Goal: Communication & Community: Ask a question

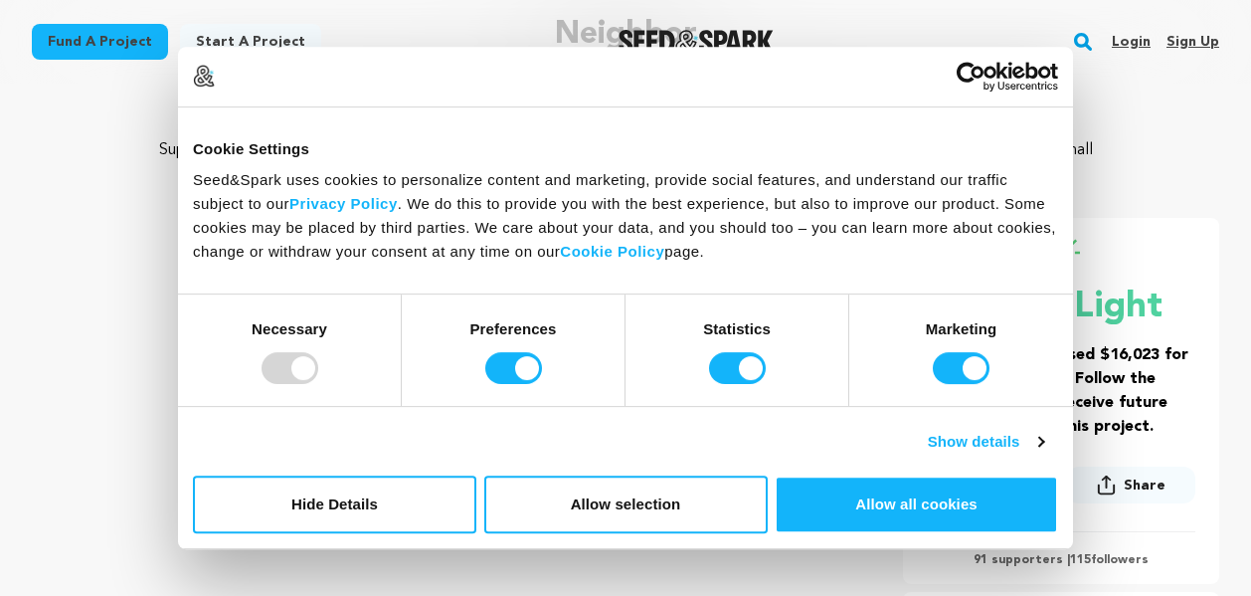
scroll to position [188, 0]
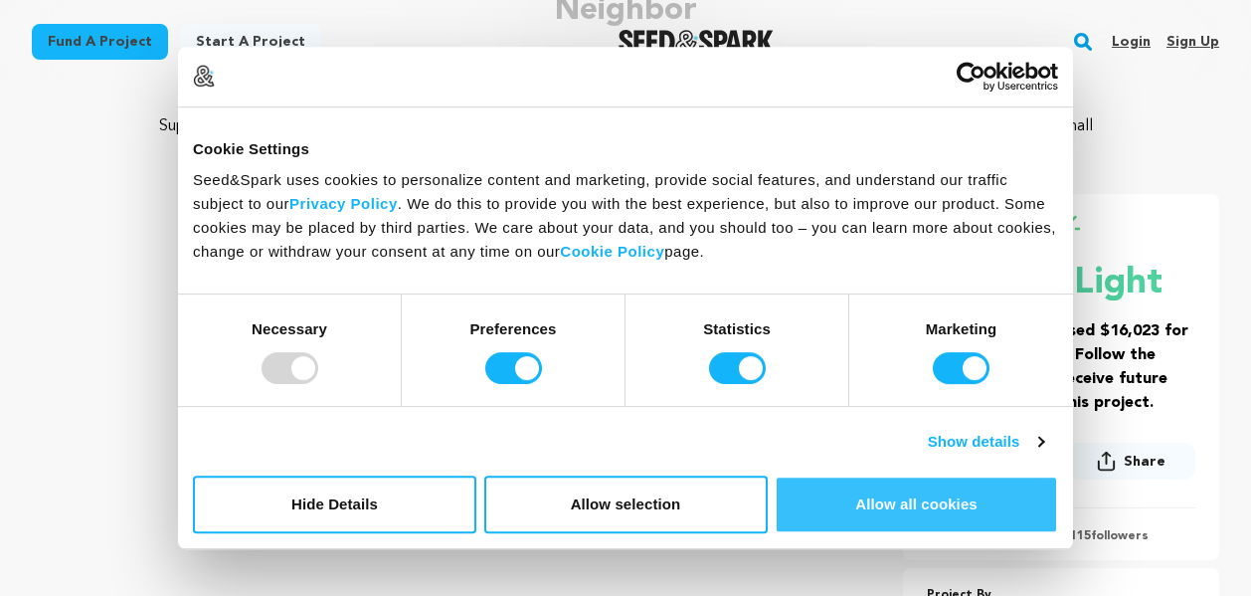
click at [852, 501] on button "Allow all cookies" at bounding box center [916, 504] width 283 height 58
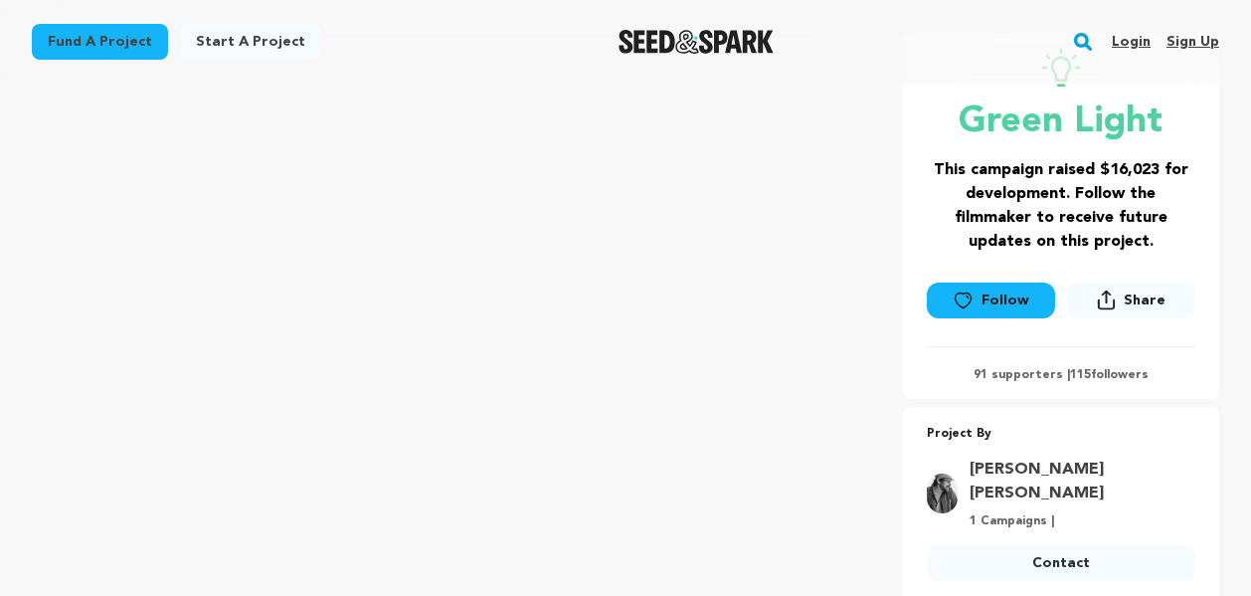
scroll to position [356, 0]
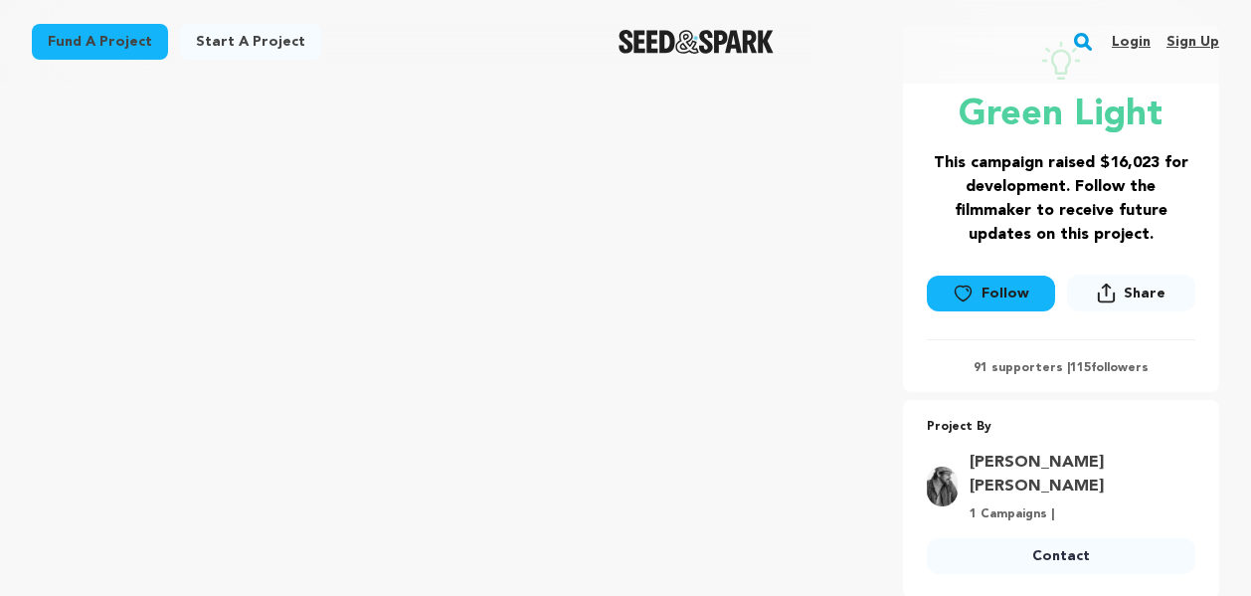
click at [965, 300] on icon at bounding box center [963, 292] width 16 height 15
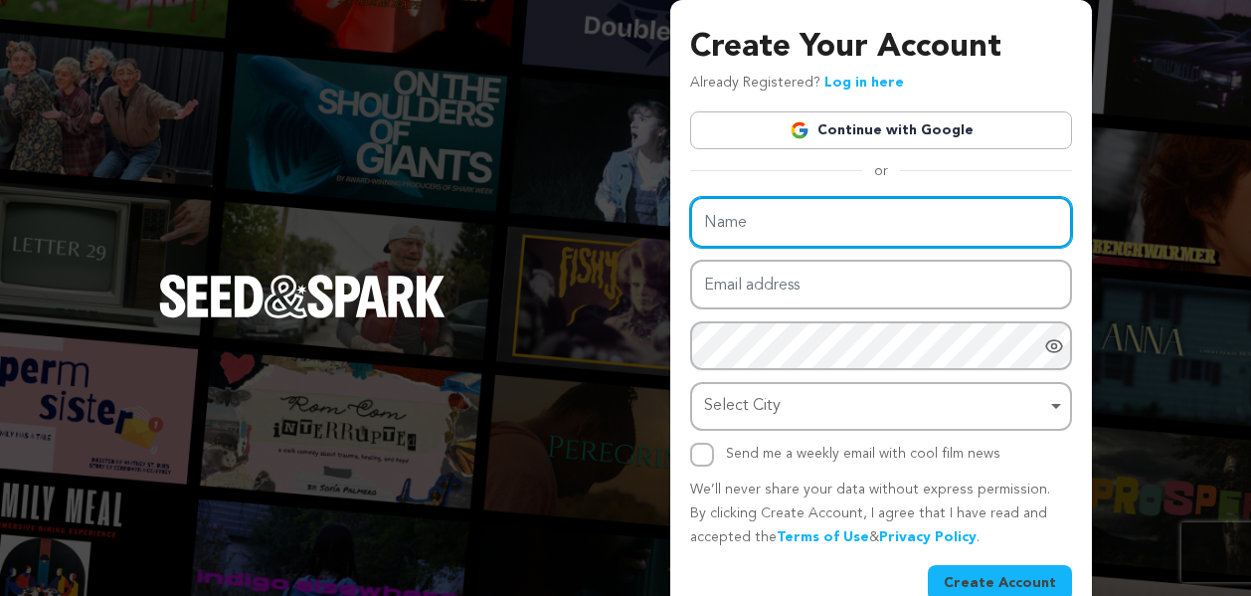
click at [898, 219] on input "Name" at bounding box center [881, 222] width 382 height 51
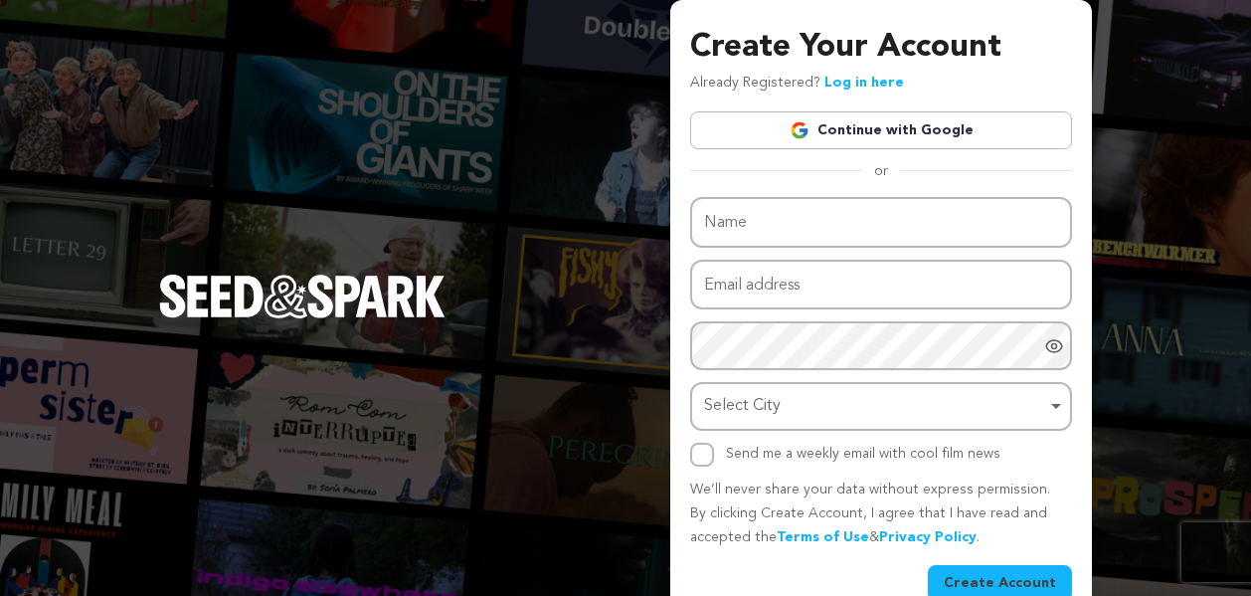
click at [893, 120] on link "Continue with Google" at bounding box center [881, 130] width 382 height 38
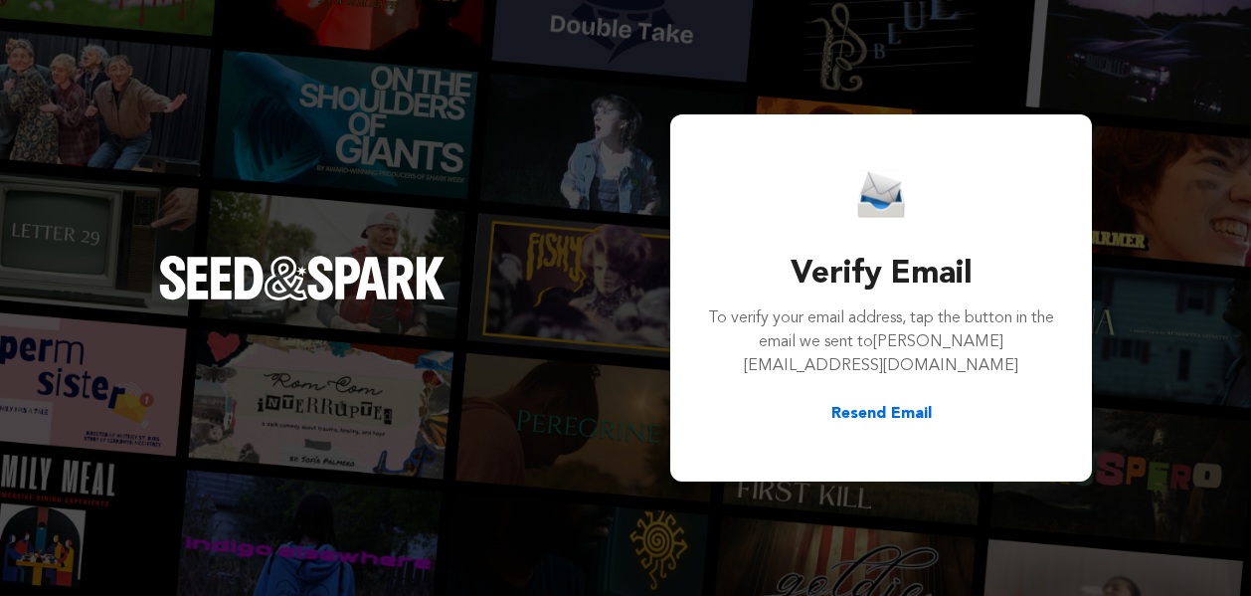
click at [890, 405] on button "Resend Email" at bounding box center [881, 414] width 100 height 24
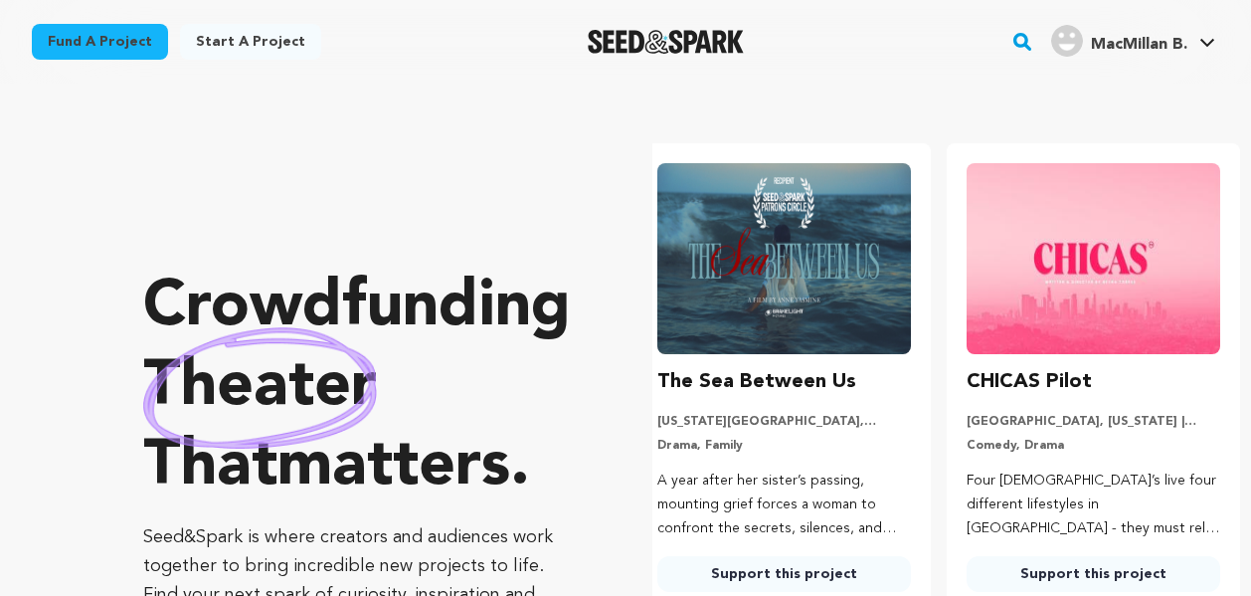
scroll to position [0, 325]
click at [150, 48] on link "Fund a project" at bounding box center [100, 42] width 136 height 36
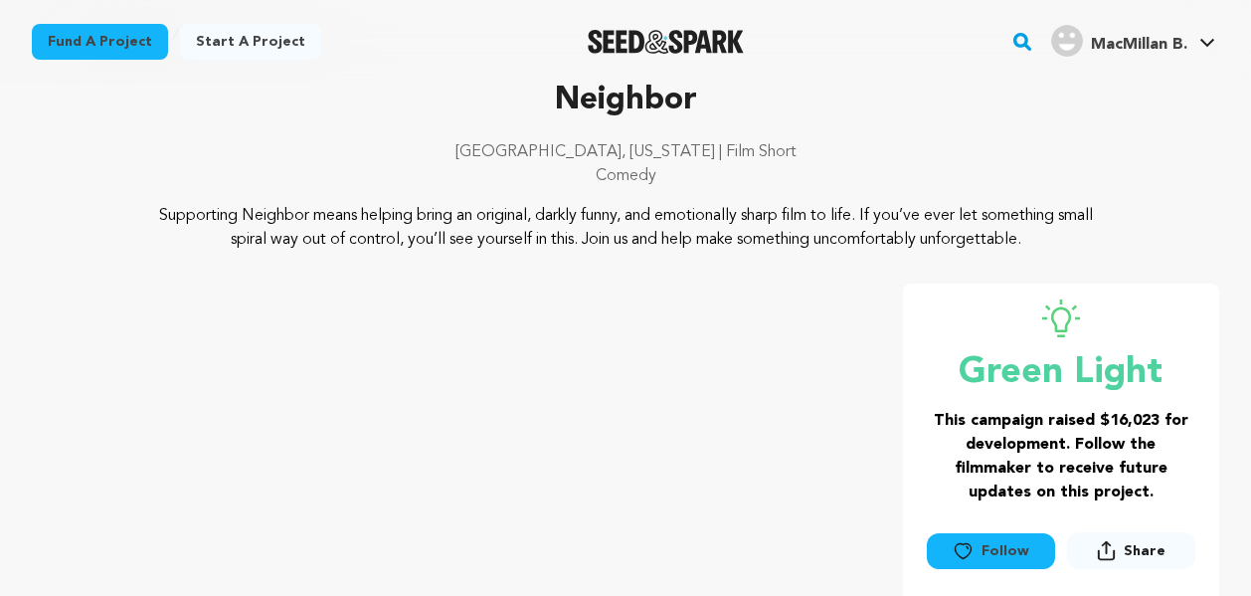
scroll to position [386, 0]
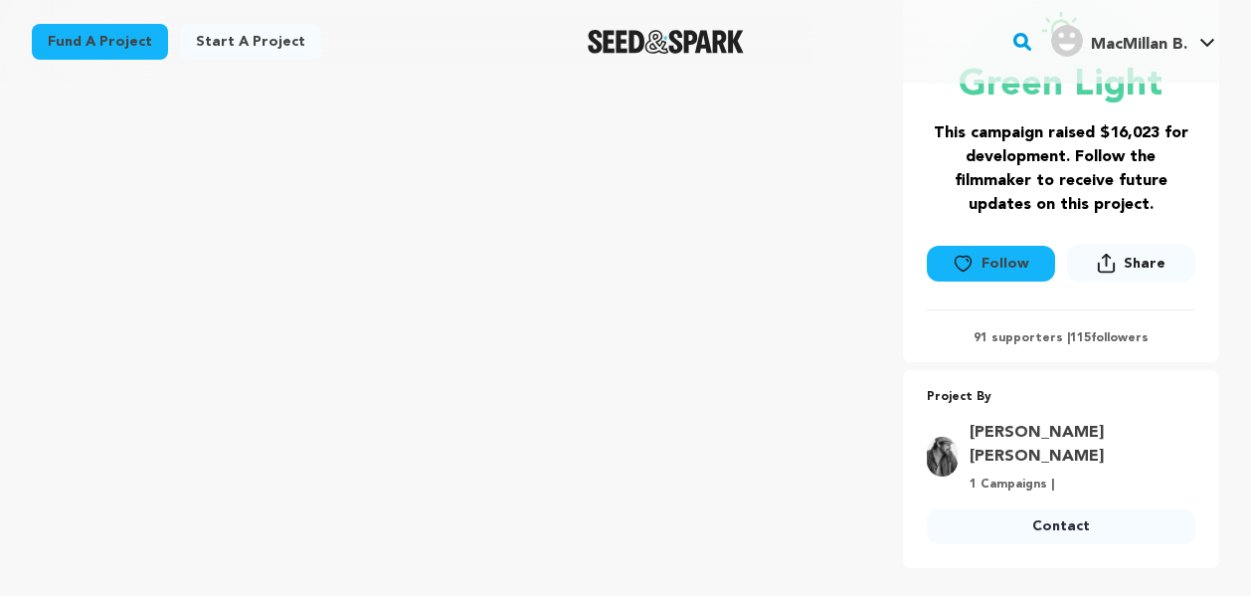
click at [977, 261] on button "Follow" at bounding box center [991, 264] width 128 height 36
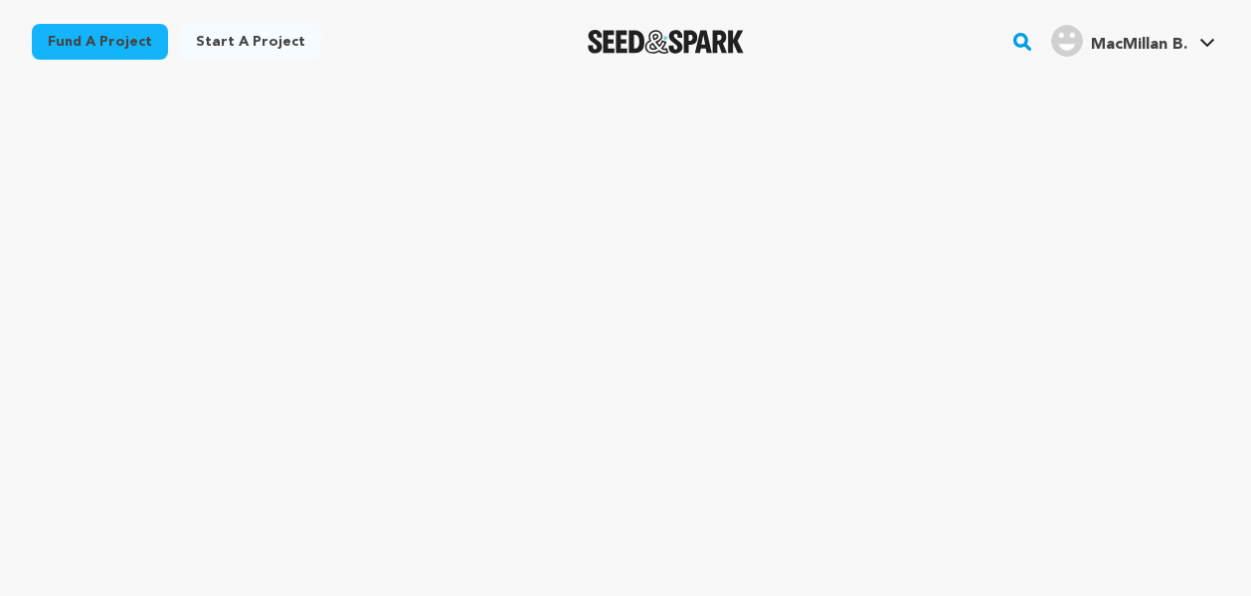
scroll to position [9082, 0]
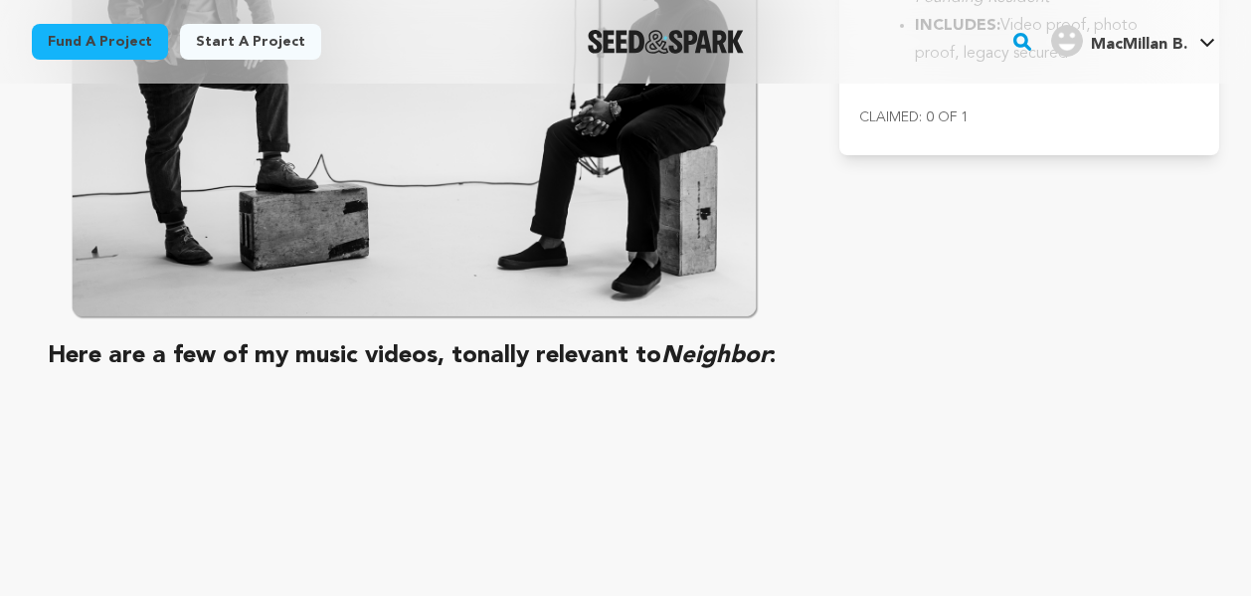
click at [73, 48] on link "Fund a project" at bounding box center [100, 42] width 136 height 36
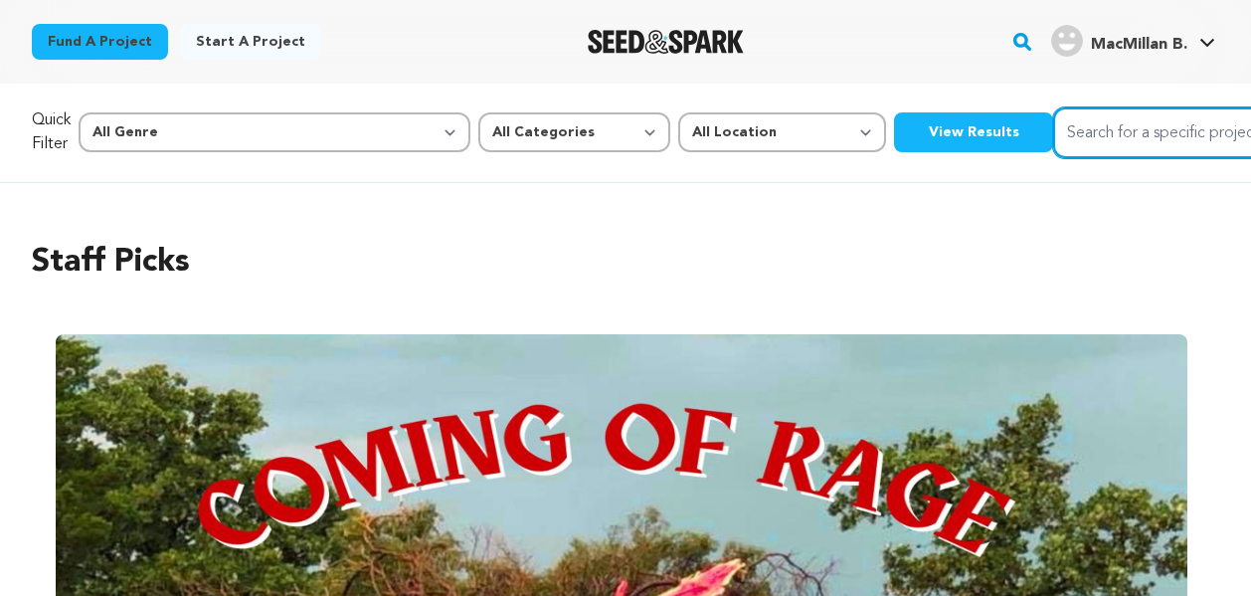
click at [1053, 136] on input "Search for a specific project" at bounding box center [1202, 132] width 298 height 51
type input "m"
type input "neighbor"
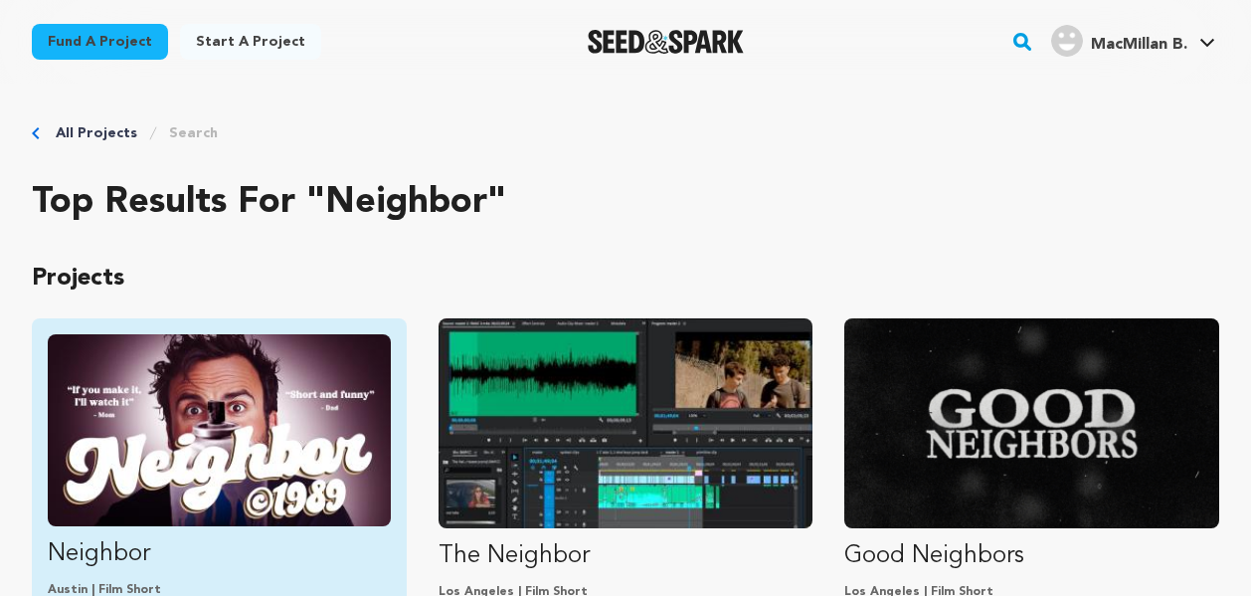
click at [270, 473] on img "Fund Neighbor" at bounding box center [219, 430] width 343 height 192
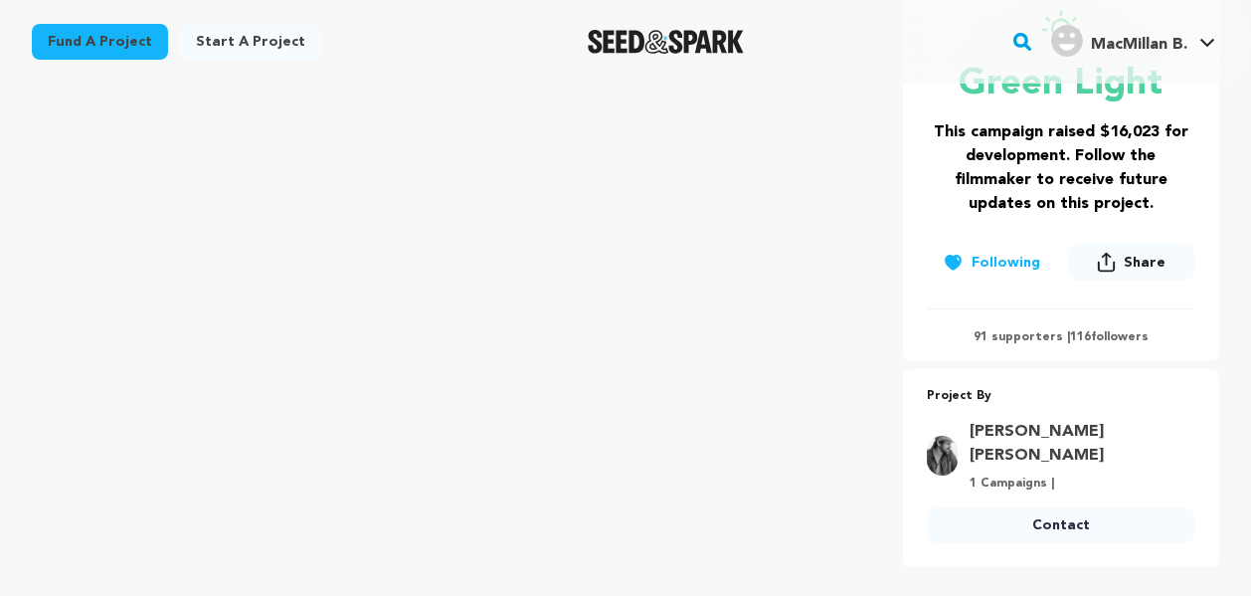
scroll to position [411, 0]
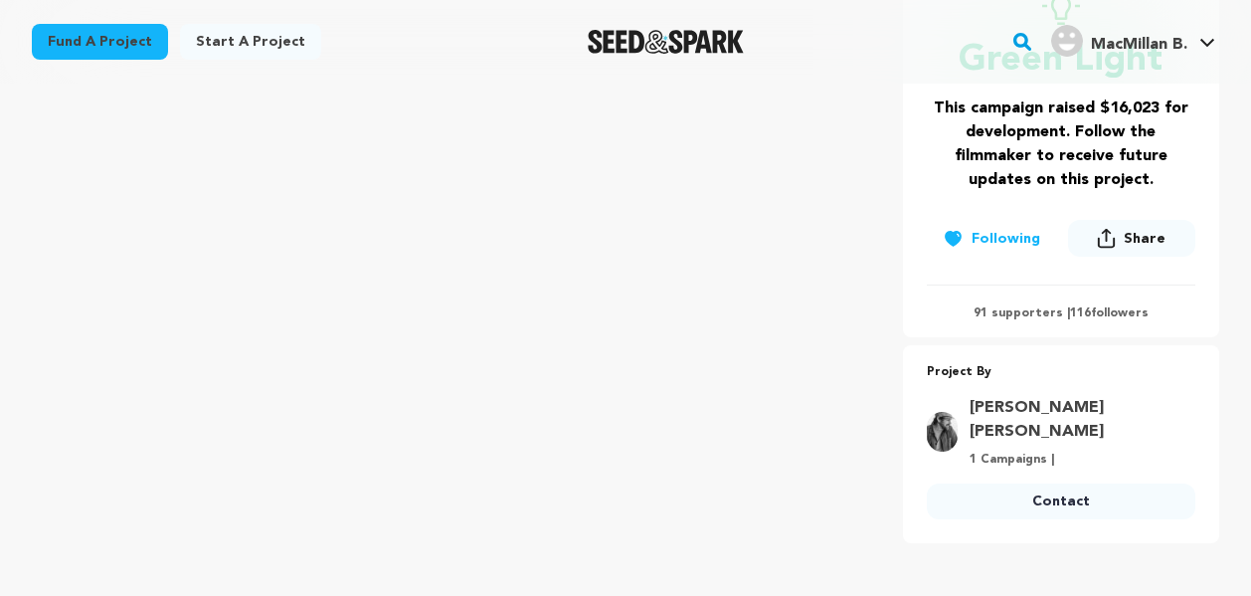
click at [1088, 483] on link "Contact" at bounding box center [1061, 501] width 269 height 36
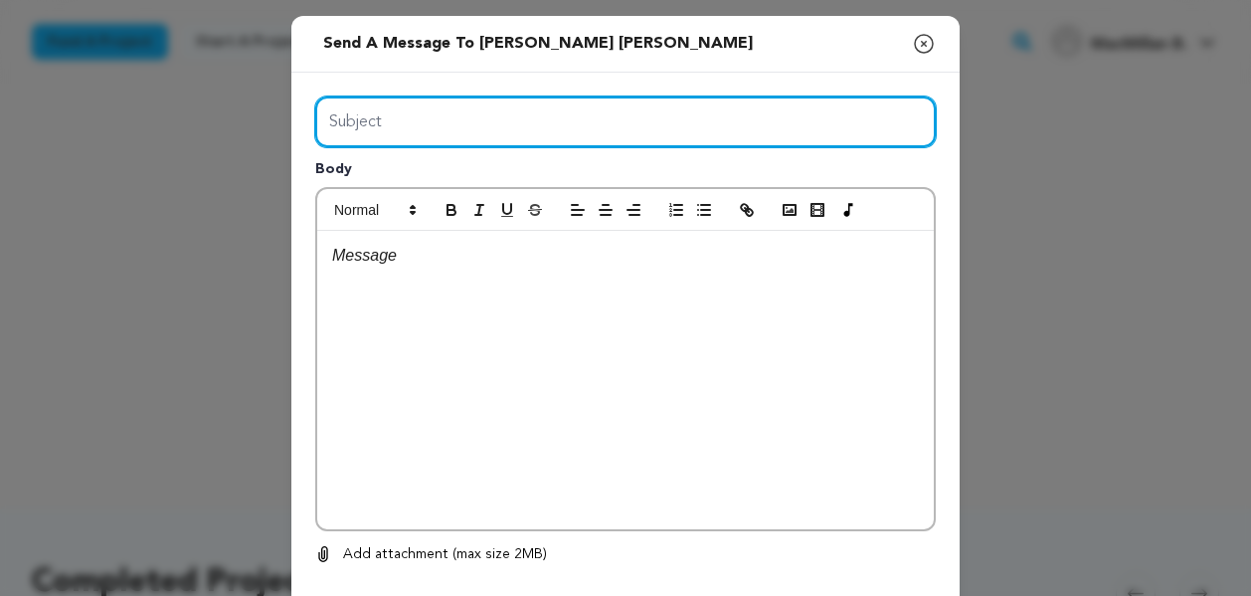
click at [544, 134] on input "Subject" at bounding box center [625, 121] width 621 height 51
type input "I"
type input "hey! i've been trying to donate with no luck"
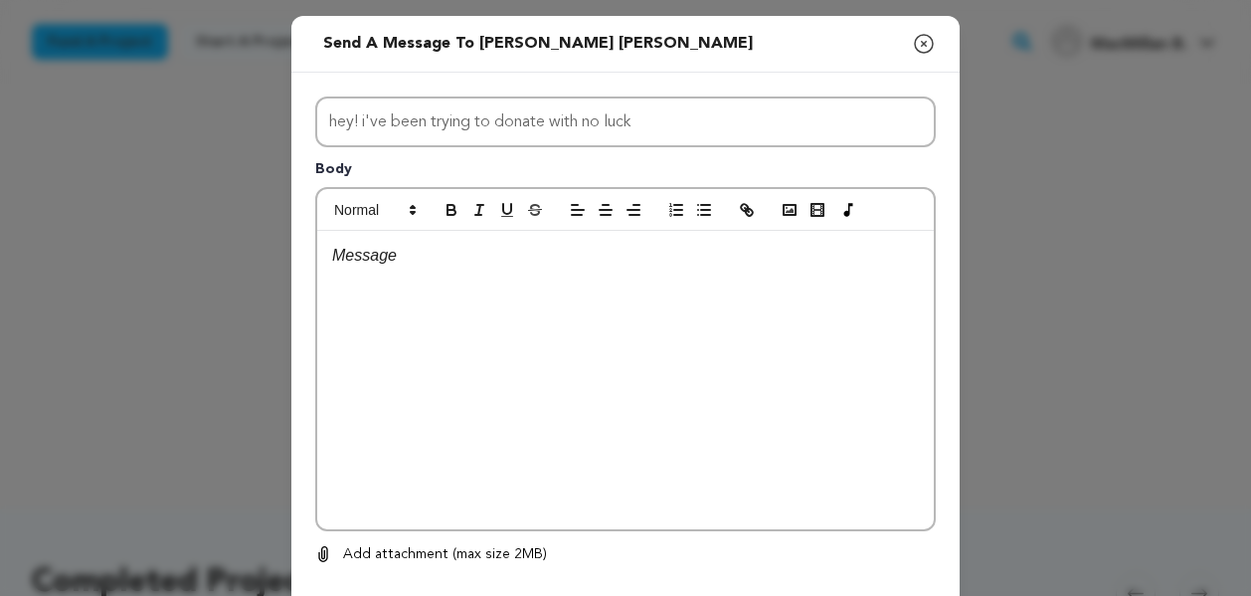
click at [391, 281] on div at bounding box center [625, 380] width 617 height 298
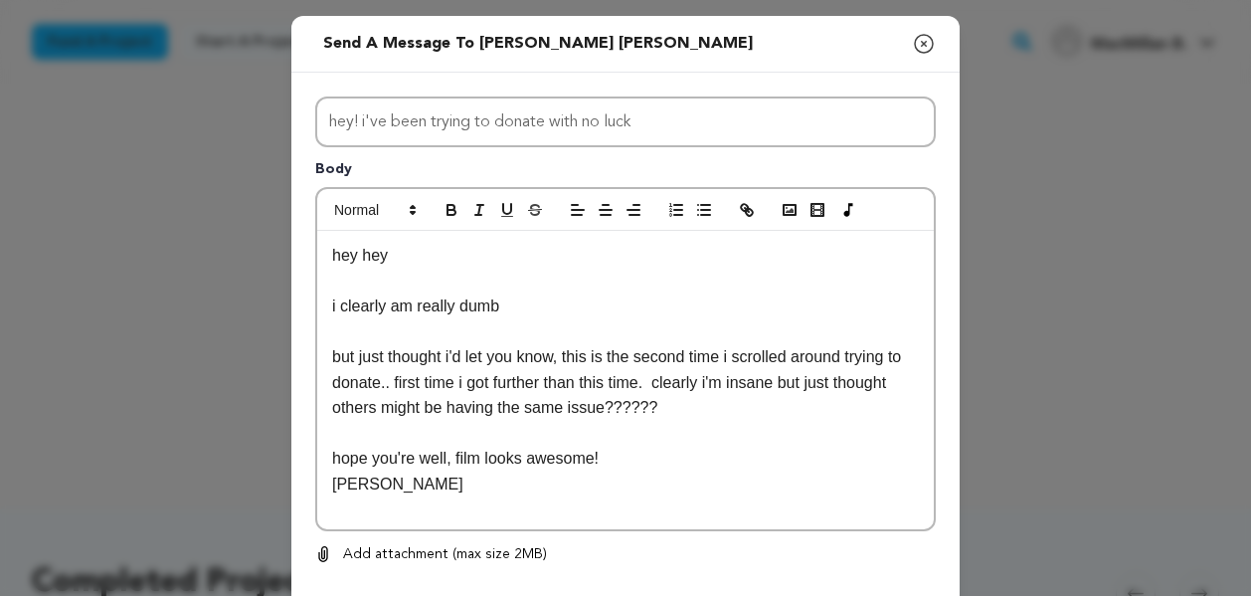
scroll to position [102, 0]
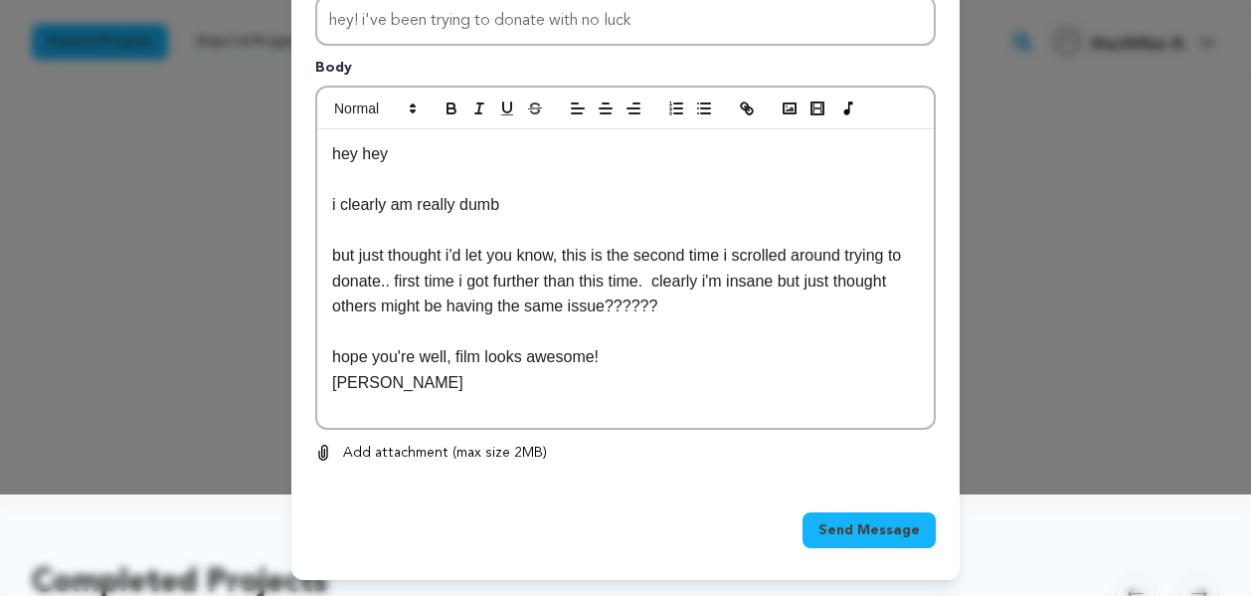
click at [822, 516] on button "Send Message" at bounding box center [869, 530] width 133 height 36
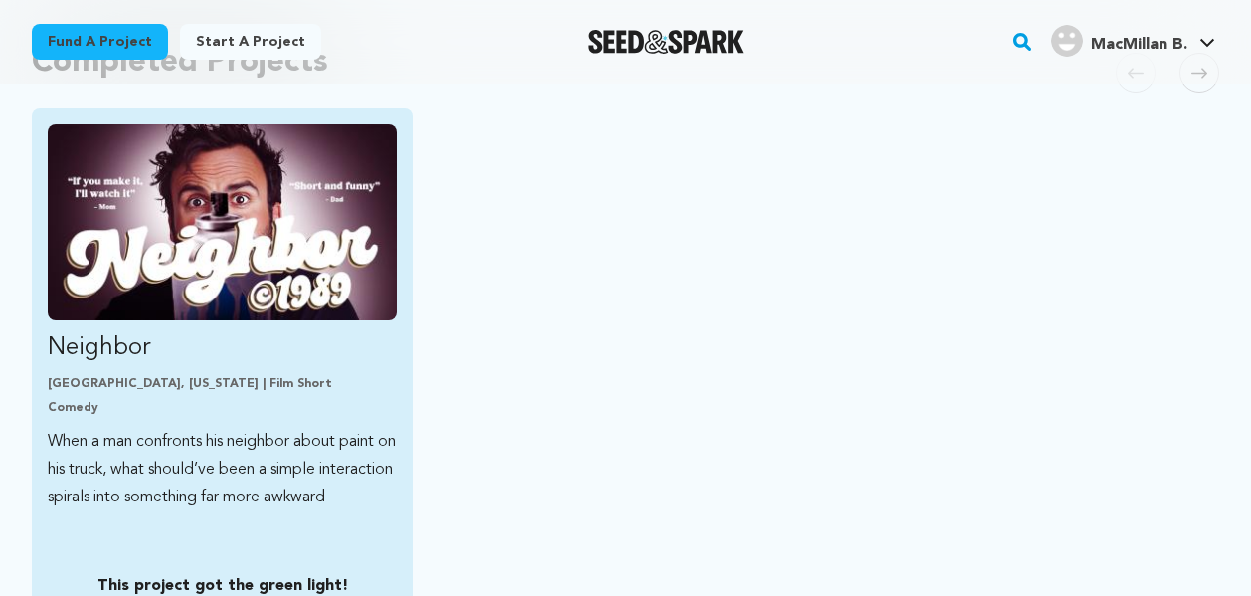
scroll to position [518, 0]
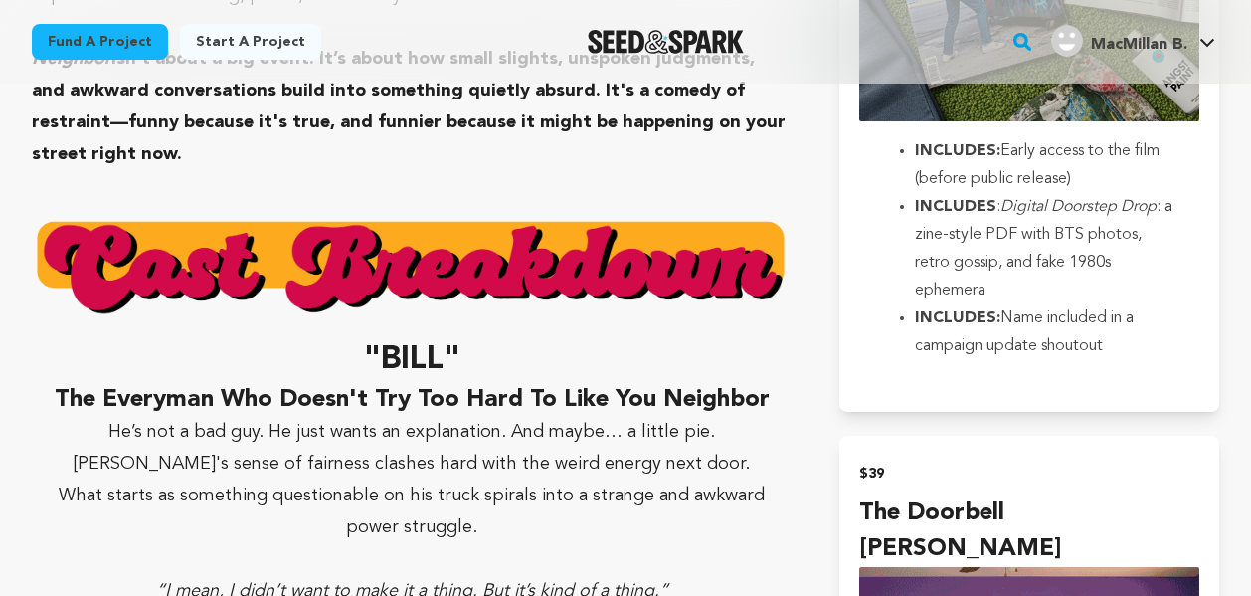
scroll to position [2257, 0]
